Goal: Task Accomplishment & Management: Manage account settings

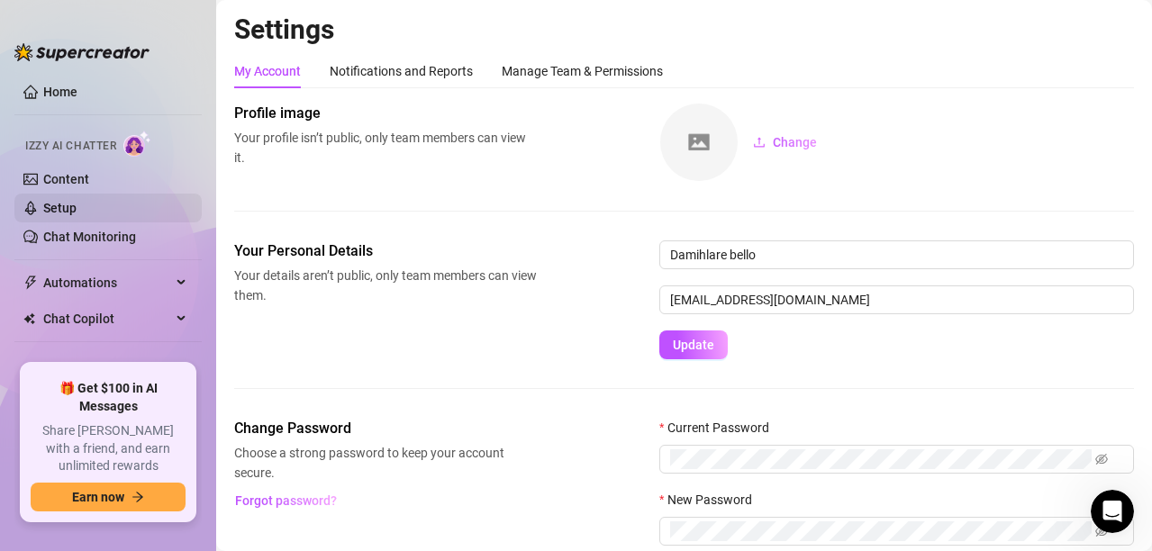
scroll to position [48, 0]
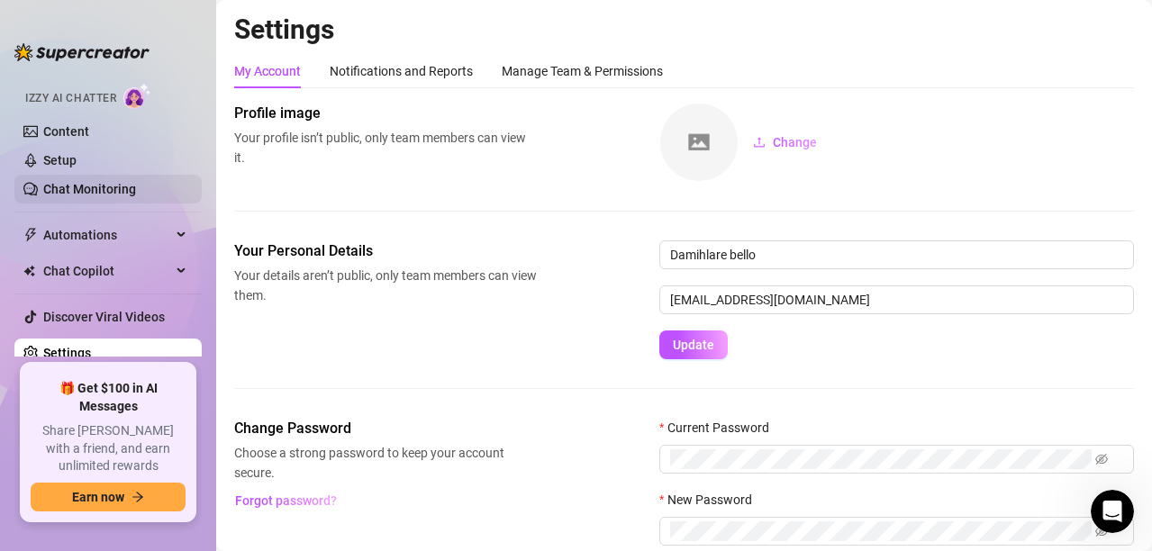
click at [113, 182] on link "Chat Monitoring" at bounding box center [89, 189] width 93 height 14
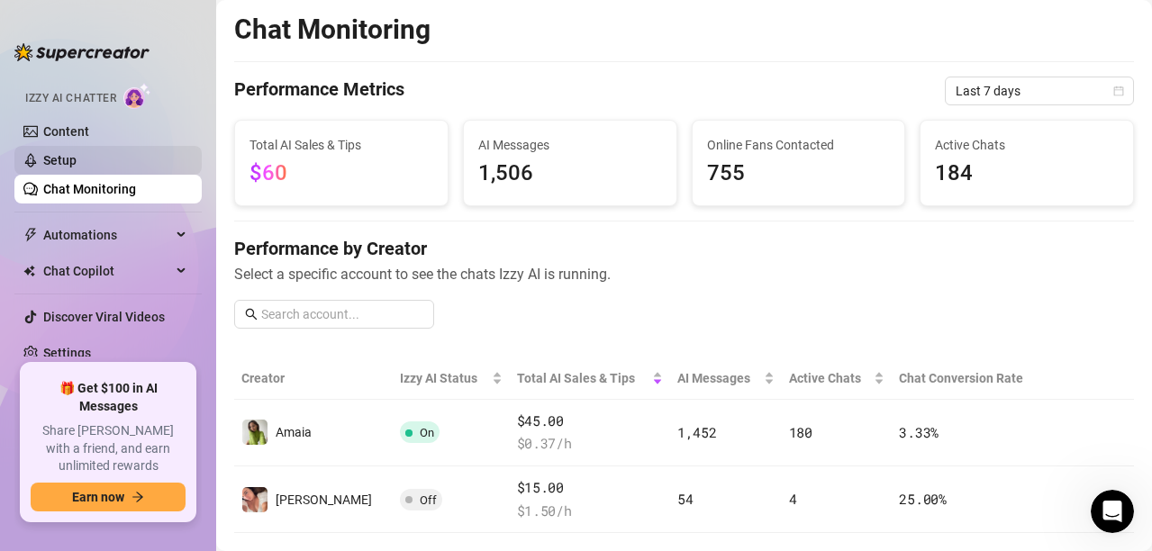
click at [77, 154] on link "Setup" at bounding box center [59, 160] width 33 height 14
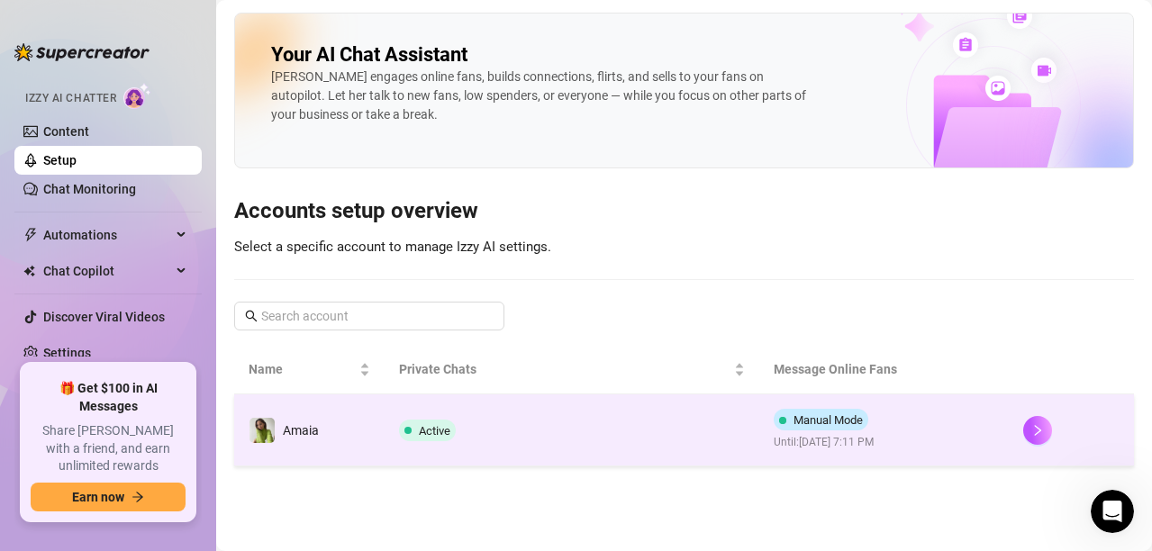
click at [996, 437] on td "Manual Mode Until: [DATE] 7:11 PM" at bounding box center [884, 430] width 250 height 72
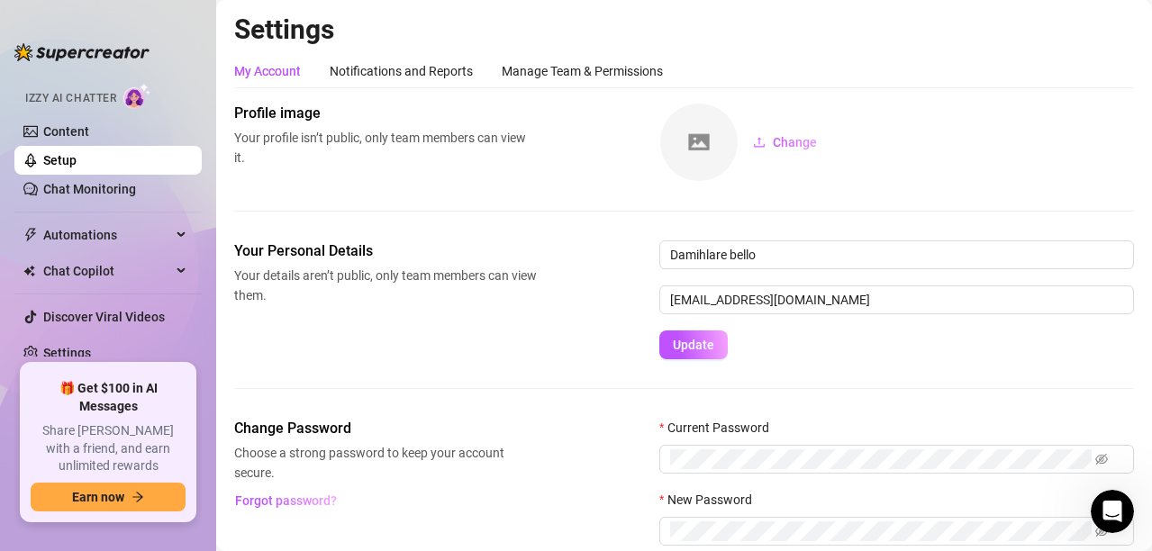
scroll to position [48, 0]
click at [611, 77] on div "Manage Team & Permissions" at bounding box center [582, 71] width 161 height 20
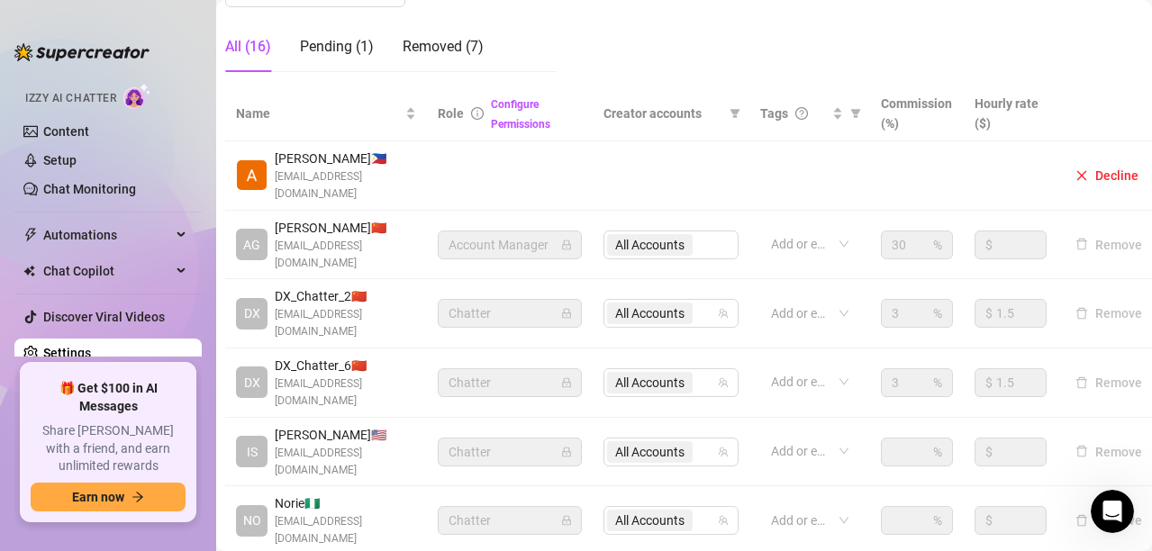
scroll to position [351, 115]
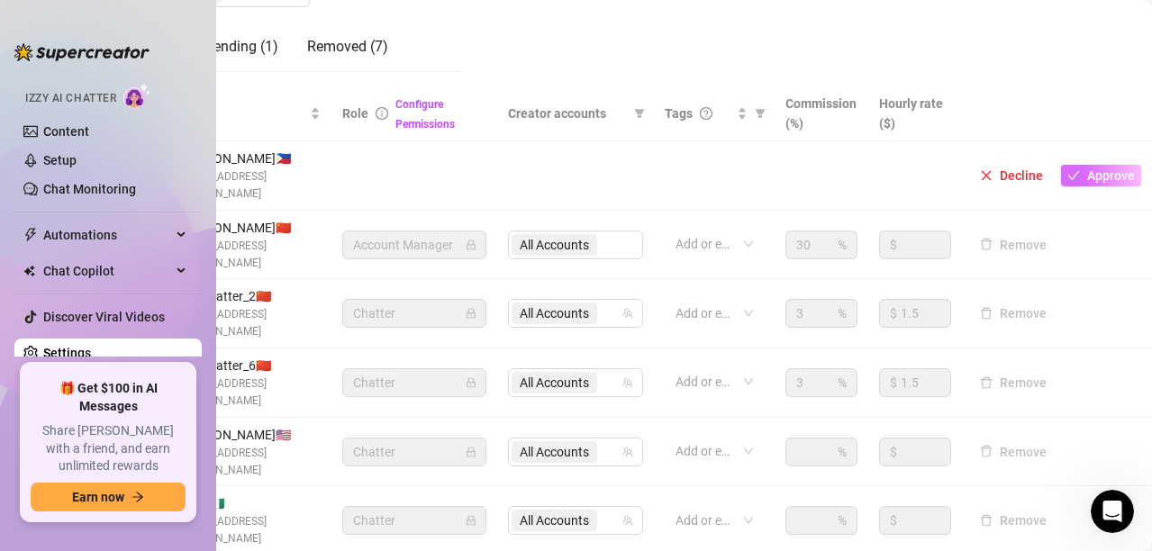
click at [1073, 184] on button "Approve" at bounding box center [1101, 176] width 80 height 22
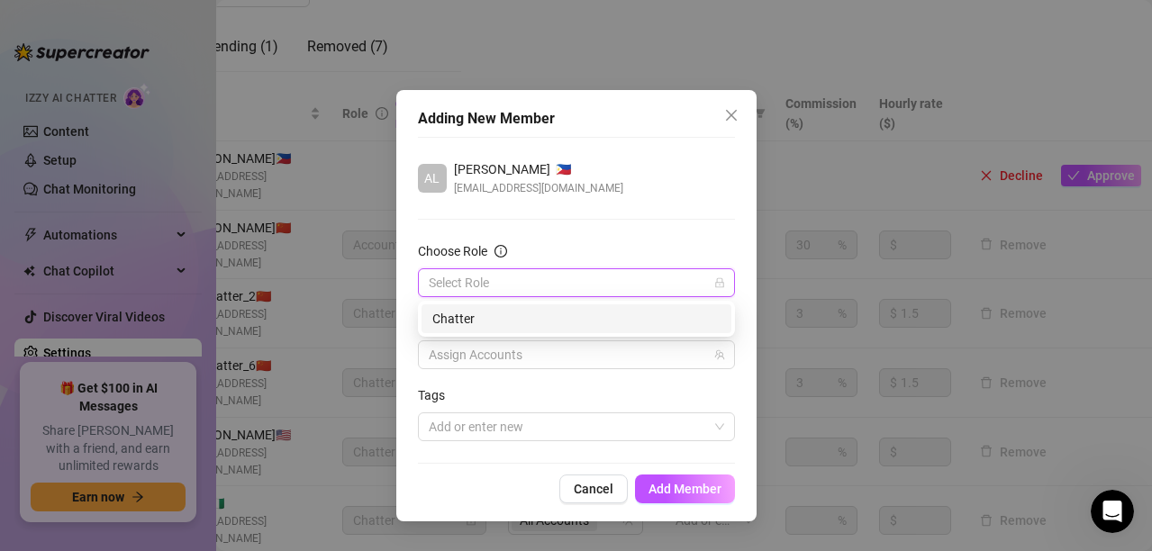
click at [602, 277] on input "Choose Role" at bounding box center [568, 282] width 279 height 27
click at [538, 325] on div "Chatter" at bounding box center [576, 319] width 288 height 20
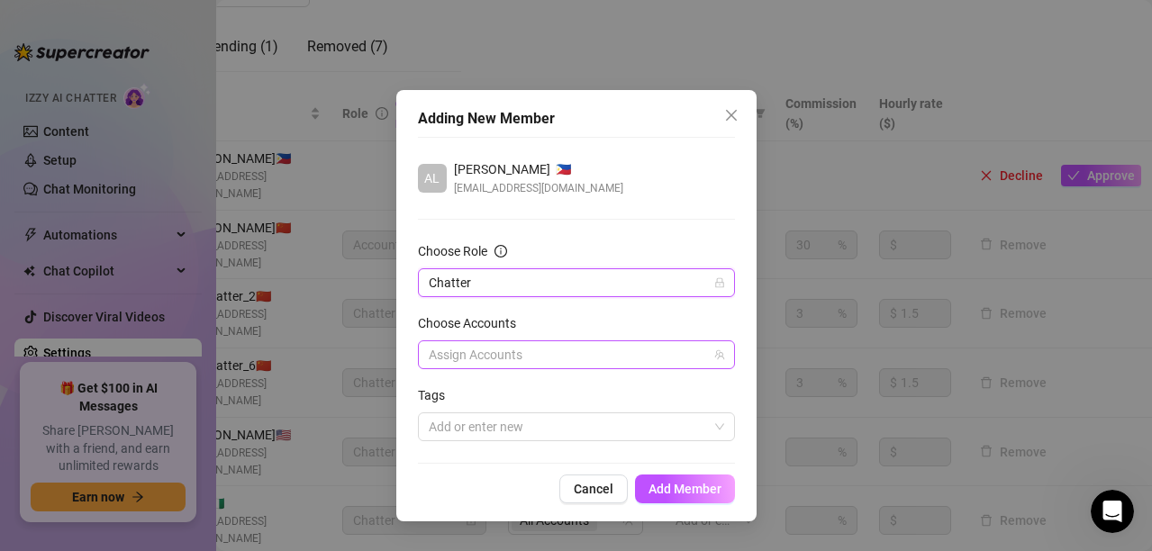
click at [501, 349] on div at bounding box center [566, 354] width 291 height 25
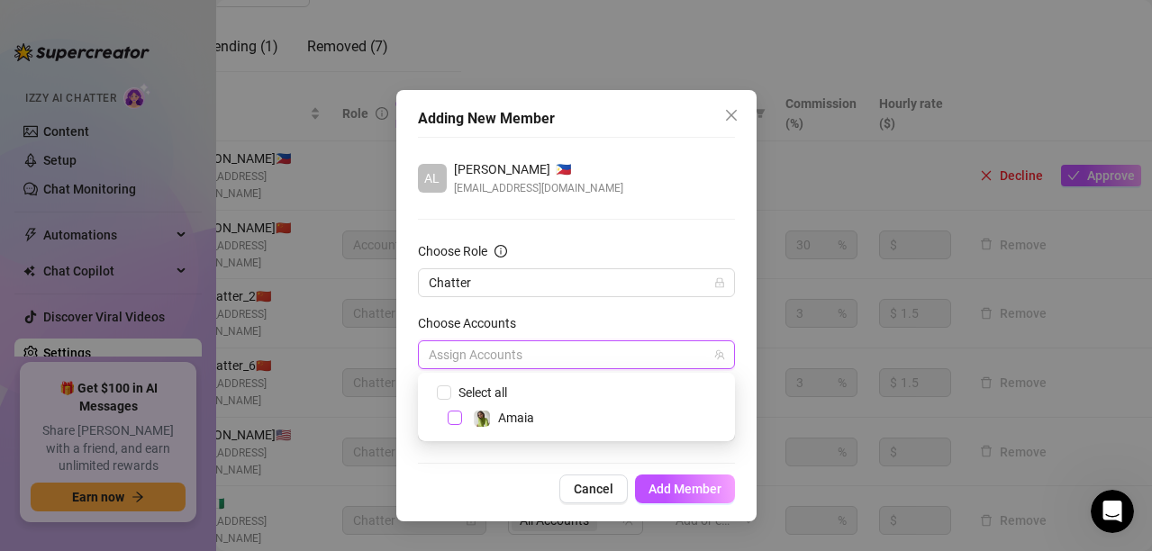
click at [452, 423] on span "Select tree node" at bounding box center [455, 418] width 14 height 14
checkbox input "true"
click at [454, 460] on div "AL [PERSON_NAME] 🇵🇭 [EMAIL_ADDRESS][DOMAIN_NAME] Choose Role Chatter Choose Acc…" at bounding box center [576, 300] width 317 height 327
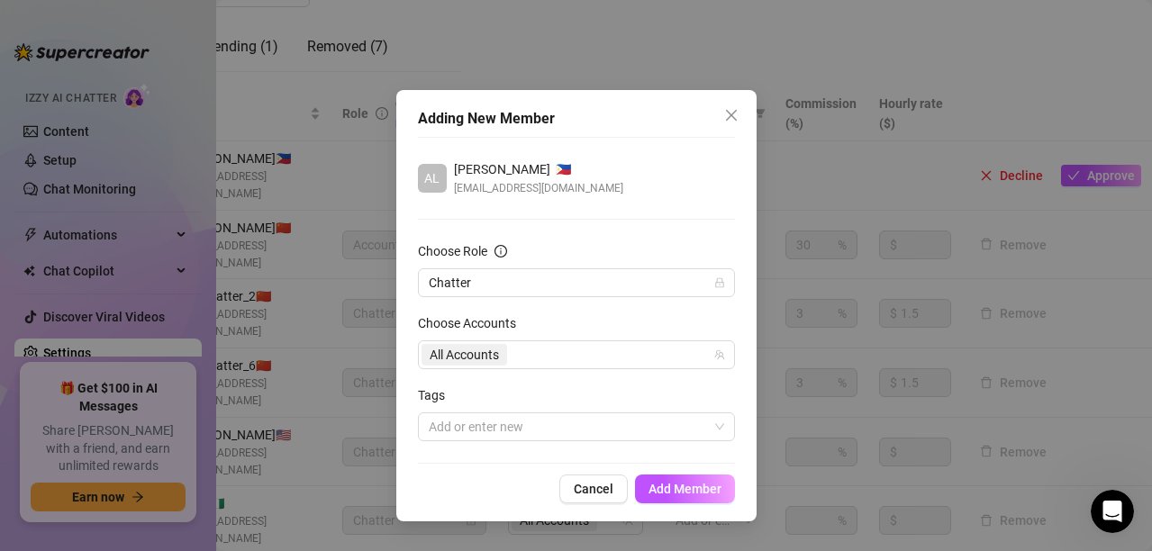
click at [454, 460] on div "AL [PERSON_NAME] 🇵🇭 [EMAIL_ADDRESS][DOMAIN_NAME] Choose Role Chatter Choose Acc…" at bounding box center [576, 300] width 317 height 327
click at [690, 484] on span "Add Member" at bounding box center [684, 489] width 73 height 14
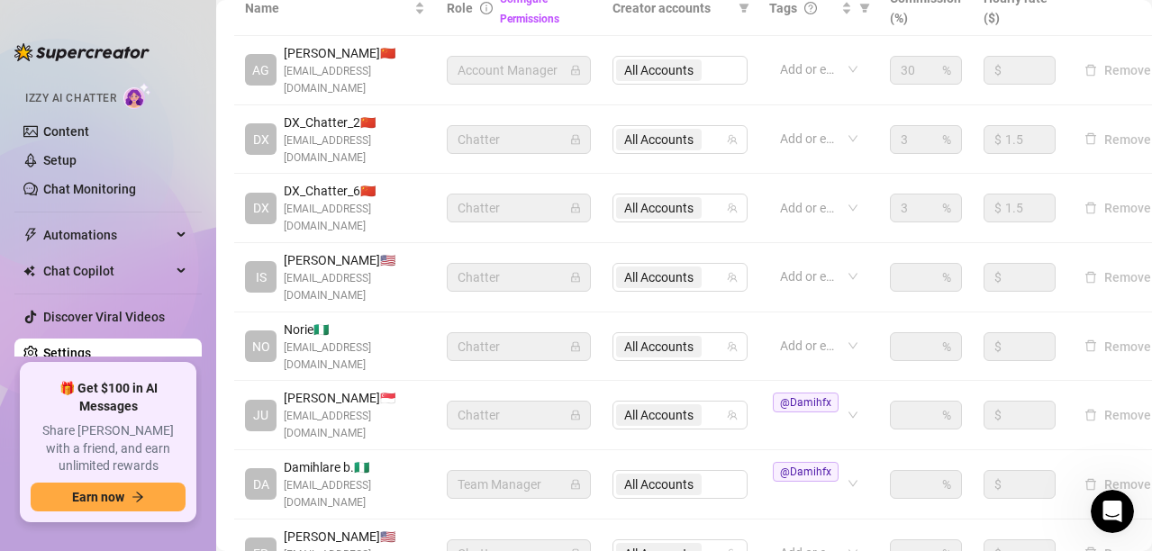
scroll to position [629, 0]
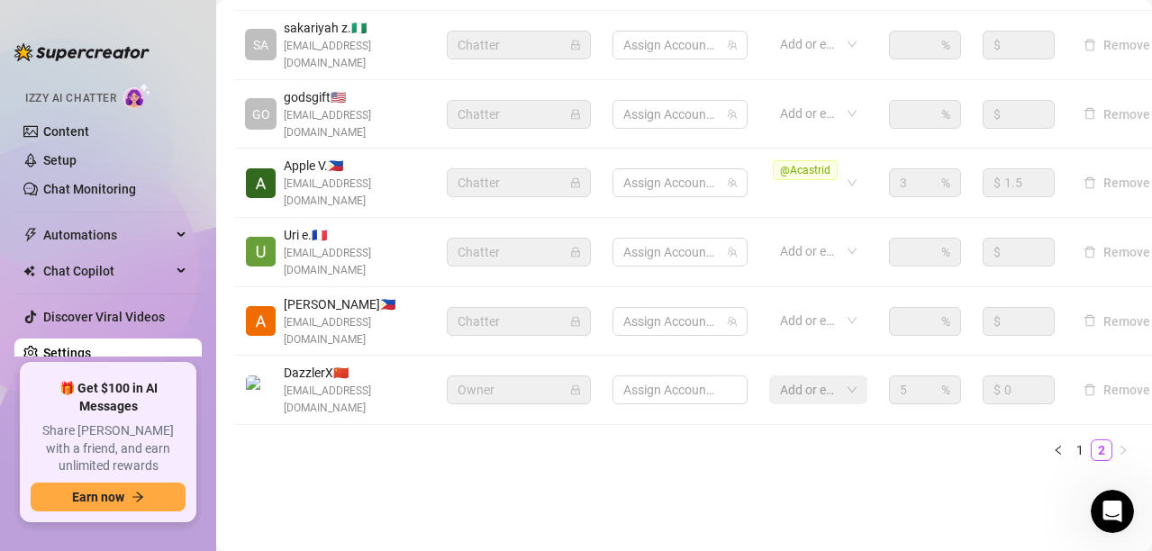
scroll to position [442, 0]
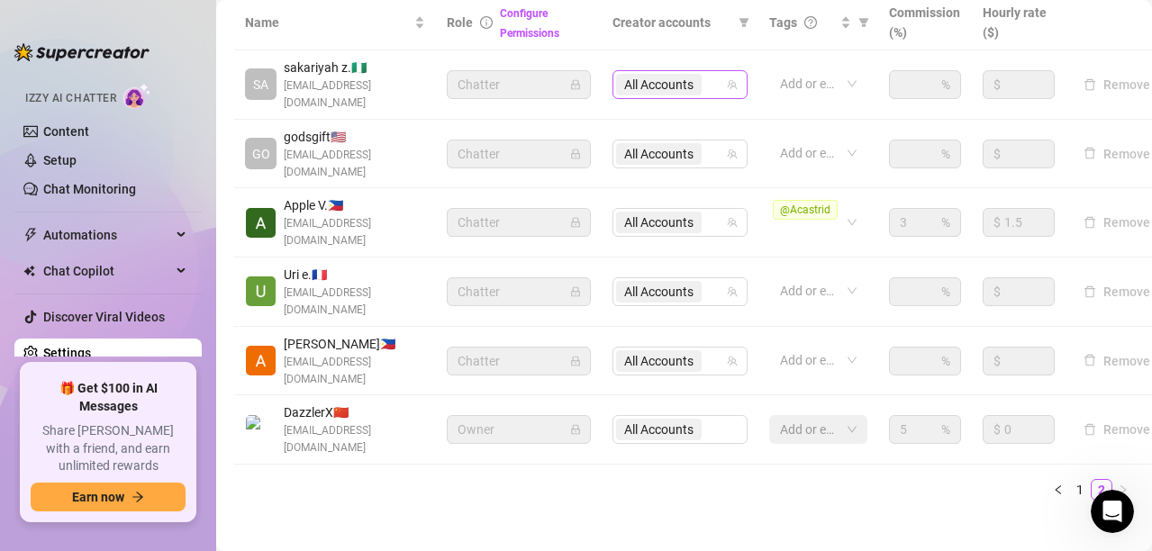
click at [730, 81] on icon "team" at bounding box center [732, 84] width 11 height 11
click at [736, 79] on icon "team" at bounding box center [733, 84] width 10 height 10
click at [726, 82] on div "All Accounts" at bounding box center [679, 84] width 135 height 29
click at [648, 138] on span "Select tree node" at bounding box center [649, 138] width 14 height 14
checkbox input "false"
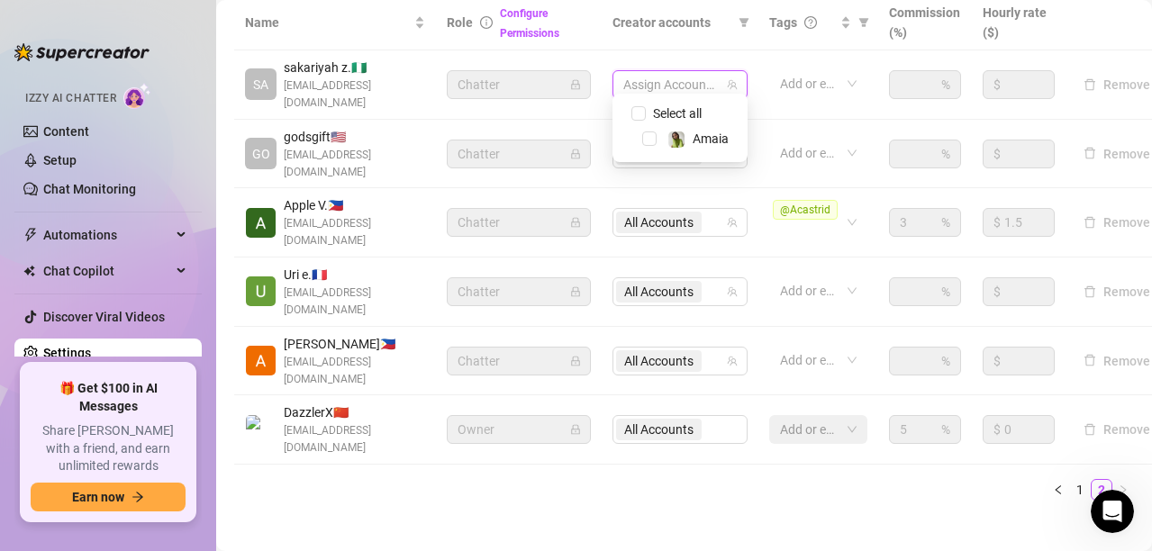
click at [723, 517] on main "Settings My Account Notifications and Reports Manage Team & Permissions Profile…" at bounding box center [684, 74] width 936 height 1033
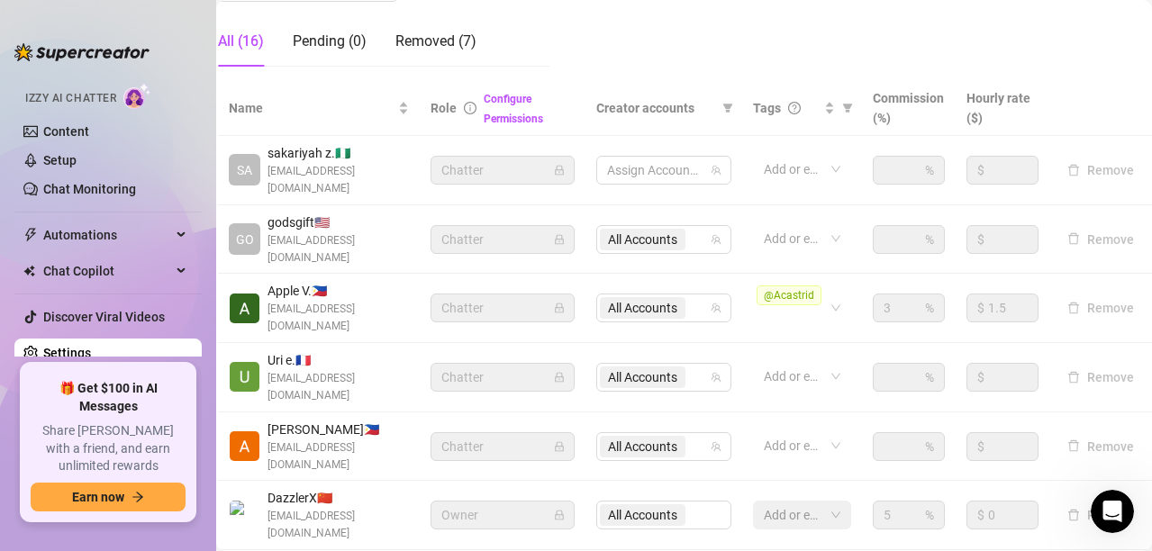
scroll to position [355, 30]
drag, startPoint x: 516, startPoint y: 83, endPoint x: 660, endPoint y: 71, distance: 144.6
click at [625, 77] on div "Manage Team Members Manage your team members, their commission and hourly rate,…" at bounding box center [668, 175] width 900 height 855
drag, startPoint x: 660, startPoint y: 71, endPoint x: 800, endPoint y: 36, distance: 143.9
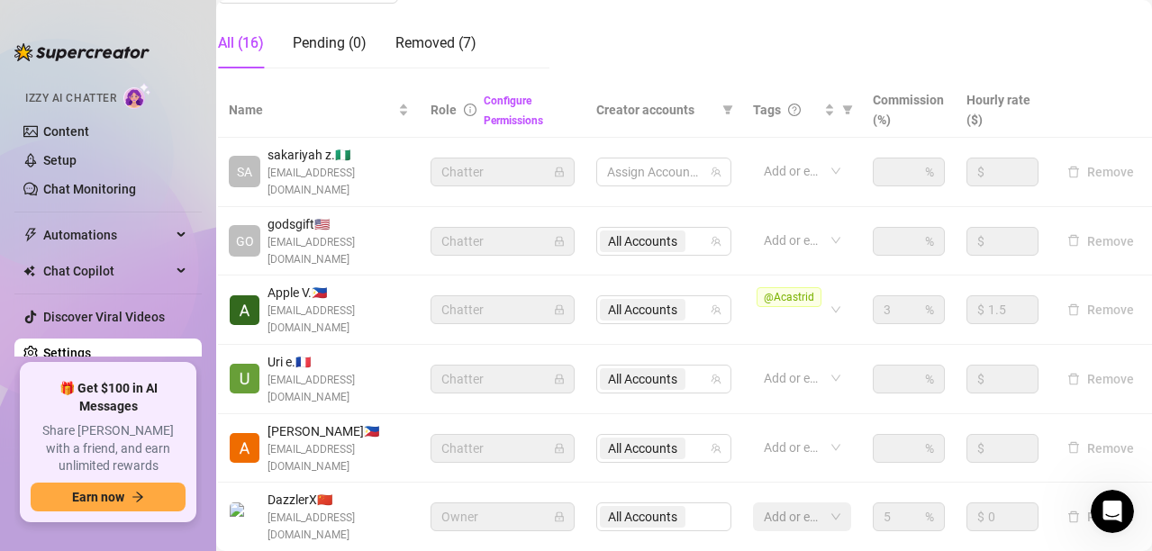
click at [552, 165] on div "Chatter" at bounding box center [502, 172] width 144 height 29
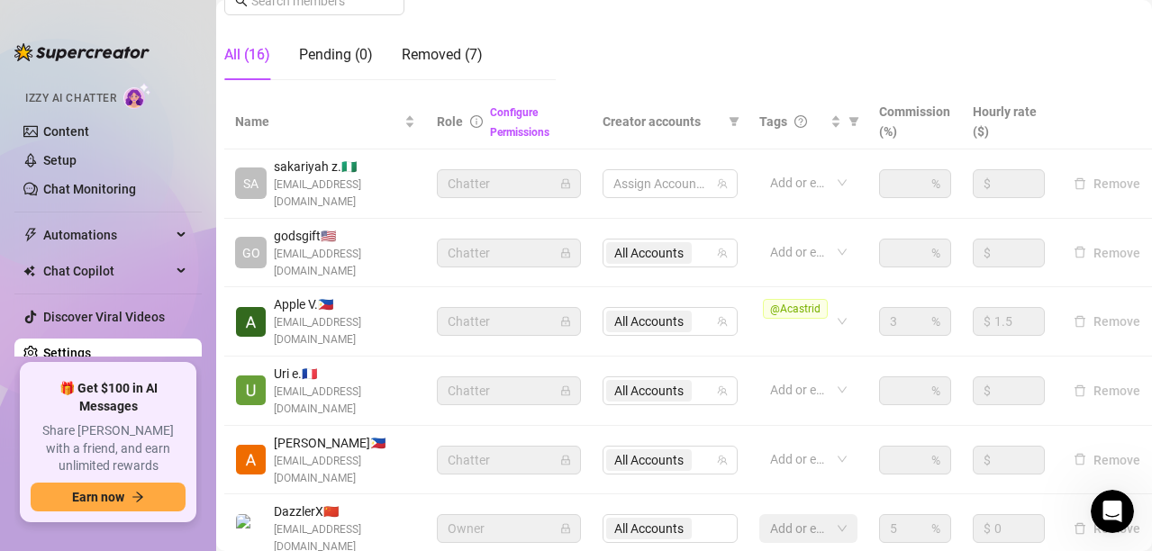
scroll to position [342, 8]
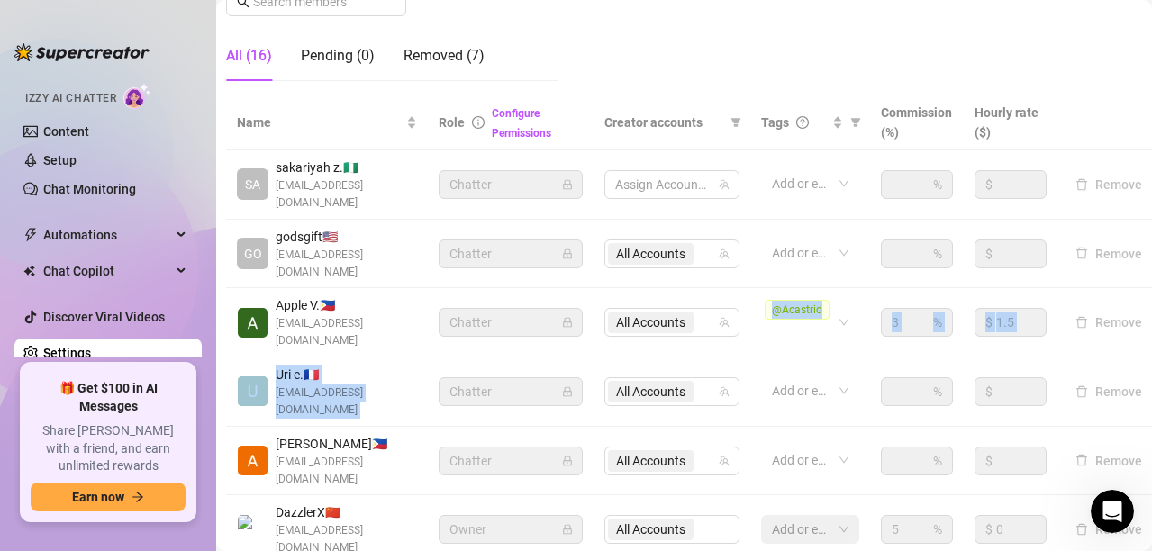
drag, startPoint x: 787, startPoint y: 340, endPoint x: 734, endPoint y: 331, distance: 53.9
click at [734, 331] on tbody "SA sakariyah z. 🇳🇬 [EMAIL_ADDRESS][DOMAIN_NAME] Chatter Assign Accounts Add or …" at bounding box center [693, 357] width 934 height 414
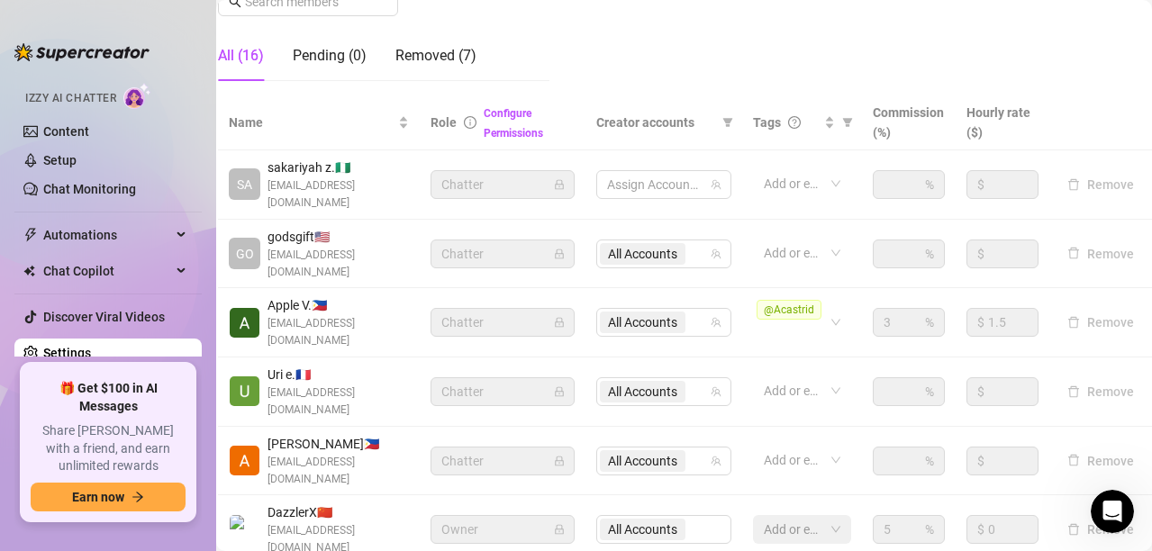
scroll to position [442, 30]
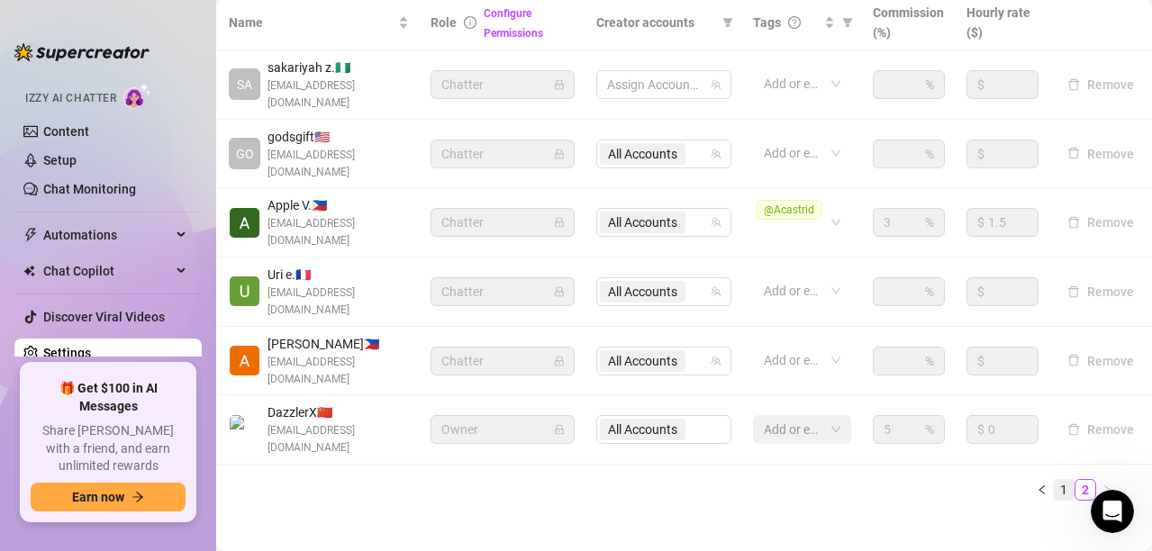
click at [1054, 480] on link "1" at bounding box center [1064, 490] width 20 height 20
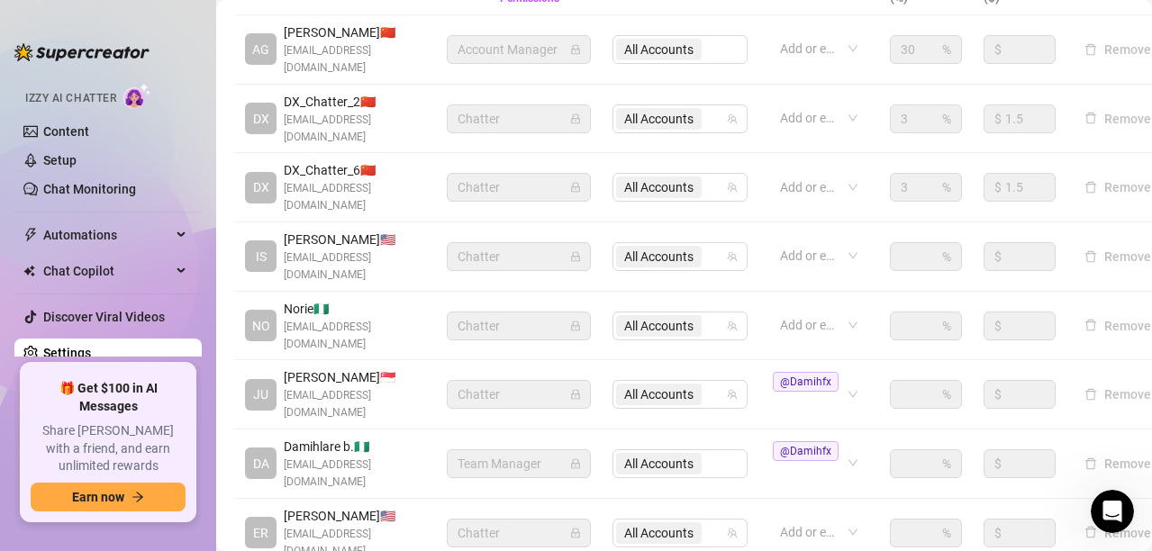
scroll to position [480, 0]
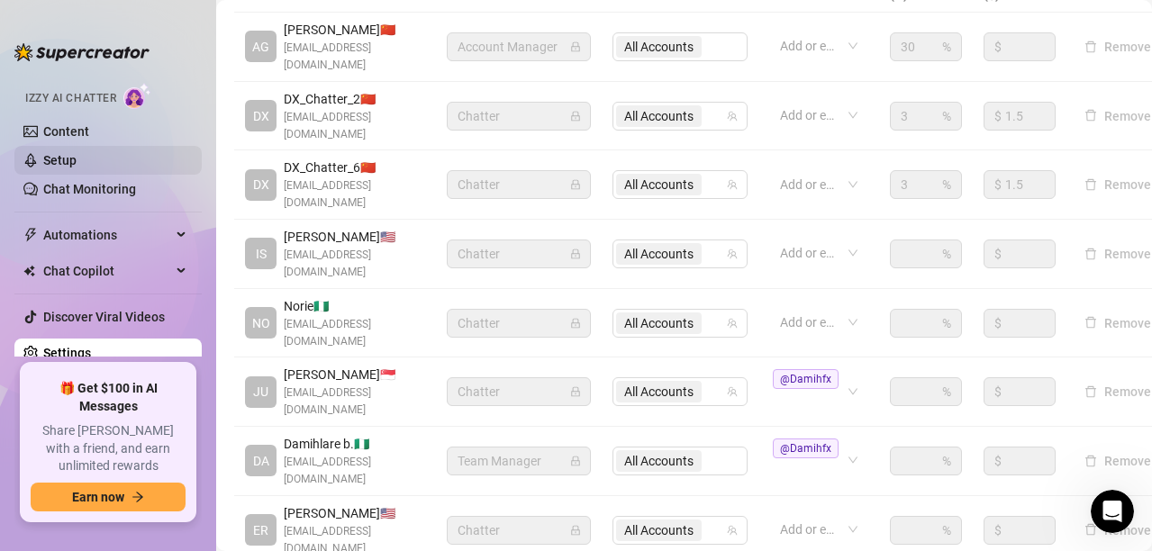
click at [77, 155] on link "Setup" at bounding box center [59, 160] width 33 height 14
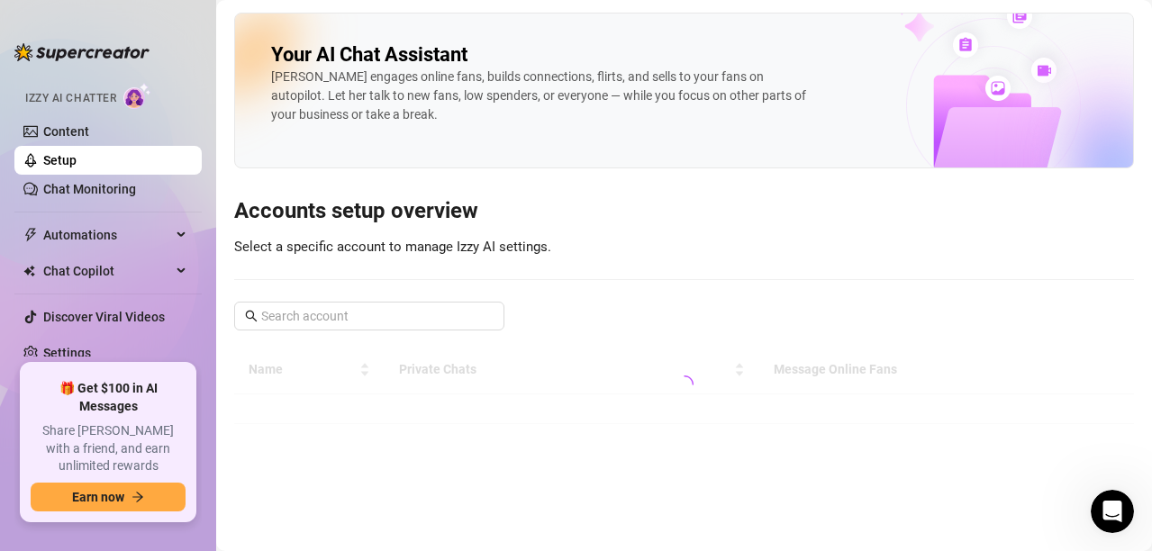
scroll to position [48, 0]
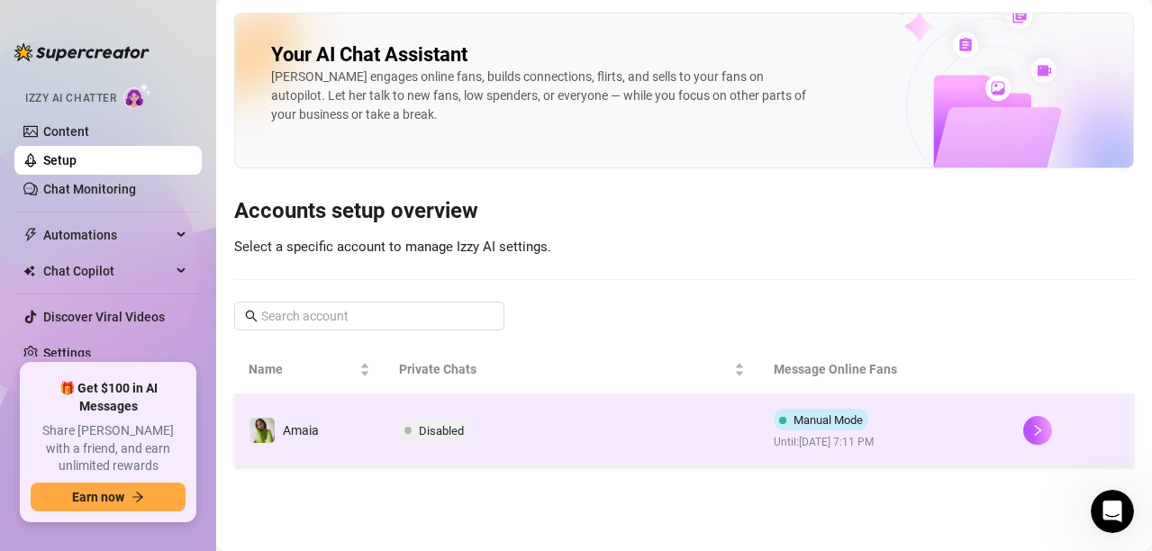
click at [965, 436] on td "Manual Mode Until: [DATE] 7:11 PM" at bounding box center [884, 430] width 250 height 72
